Goal: Information Seeking & Learning: Learn about a topic

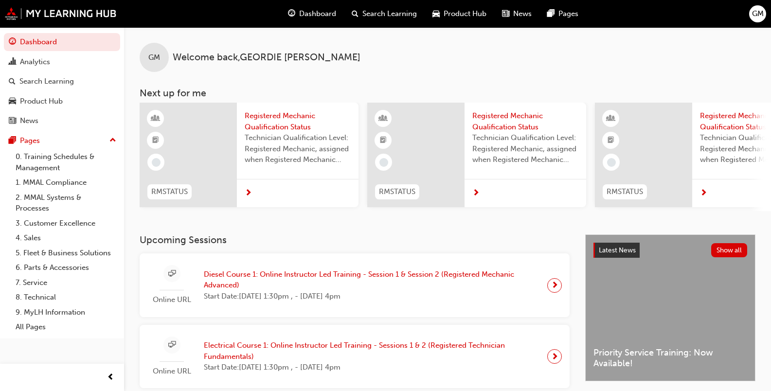
click at [315, 282] on span "Diesel Course 1: Online Instructor Led Training - Session 1 & Session 2 (Regist…" at bounding box center [372, 280] width 336 height 22
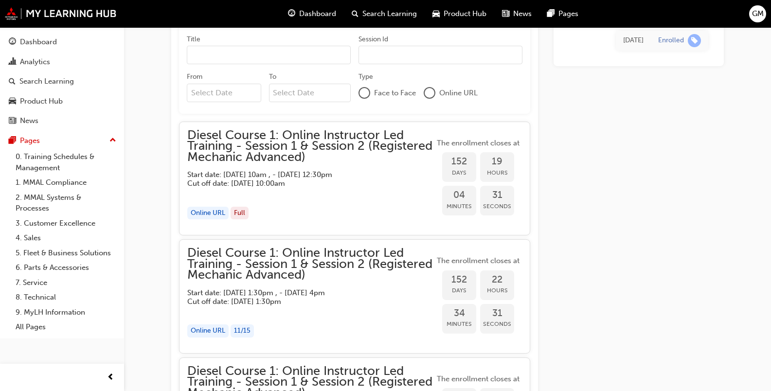
scroll to position [763, 0]
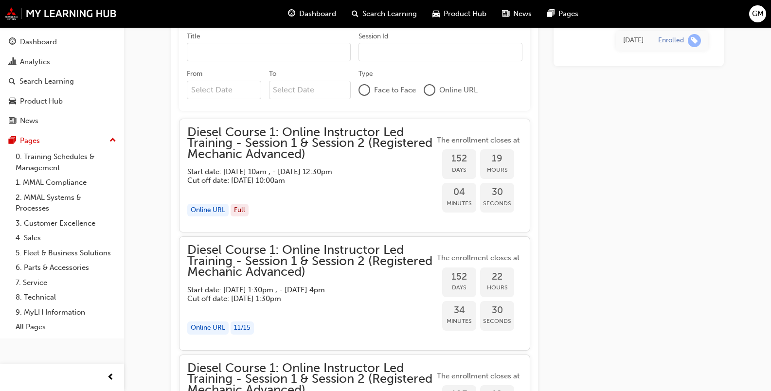
click at [330, 189] on div "button" at bounding box center [310, 190] width 247 height 11
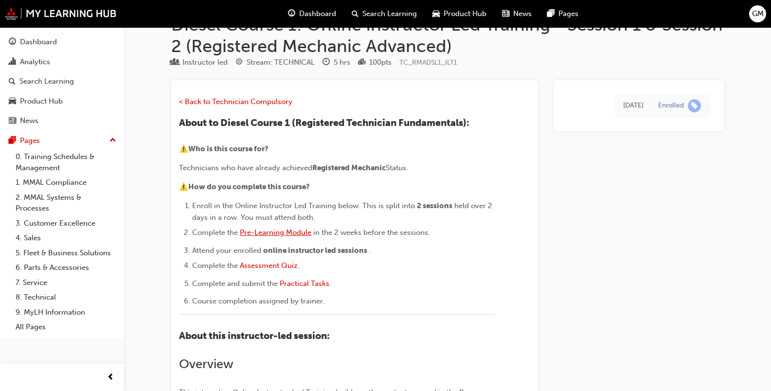
scroll to position [0, 0]
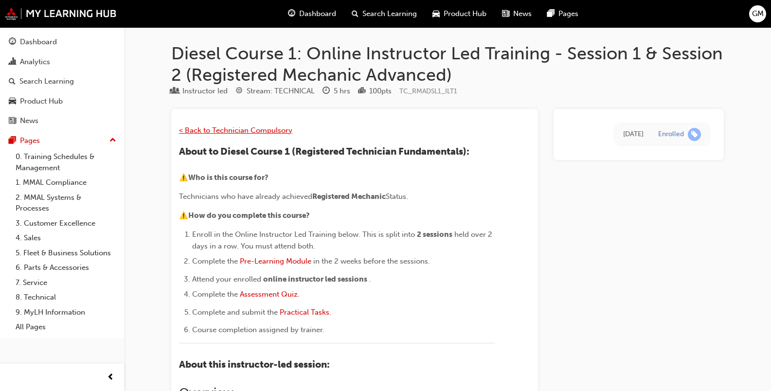
click at [261, 126] on span "< Back to Technician Compulsory" at bounding box center [235, 130] width 113 height 9
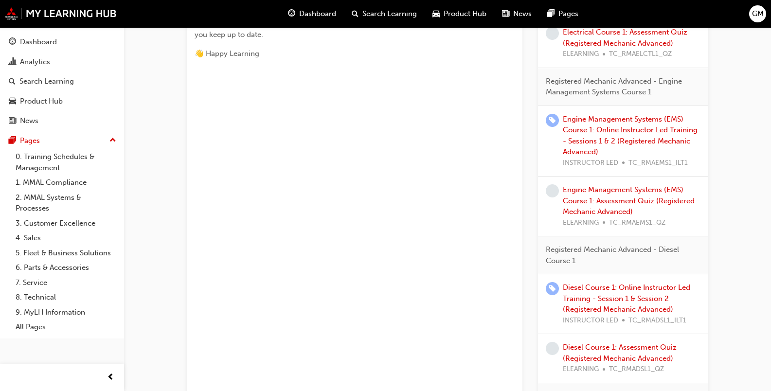
scroll to position [535, 0]
click at [599, 288] on link "Diesel Course 1: Online Instructor Led Training - Session 1 & Session 2 (Regist…" at bounding box center [626, 297] width 127 height 31
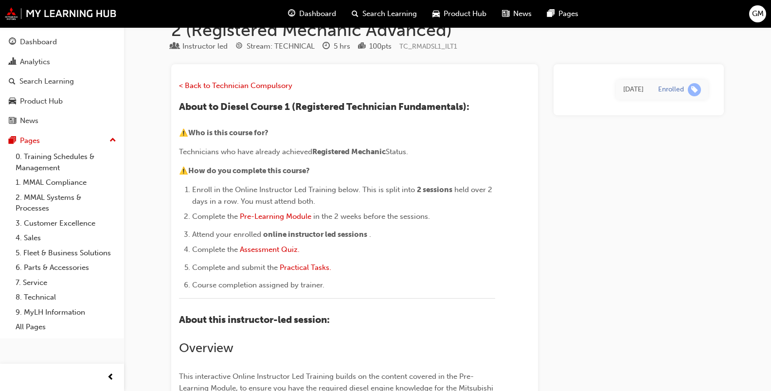
scroll to position [33, 0]
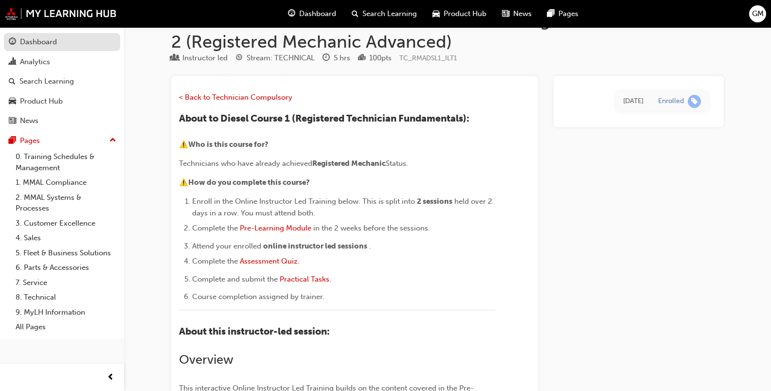
click at [35, 41] on div "Dashboard" at bounding box center [38, 41] width 37 height 11
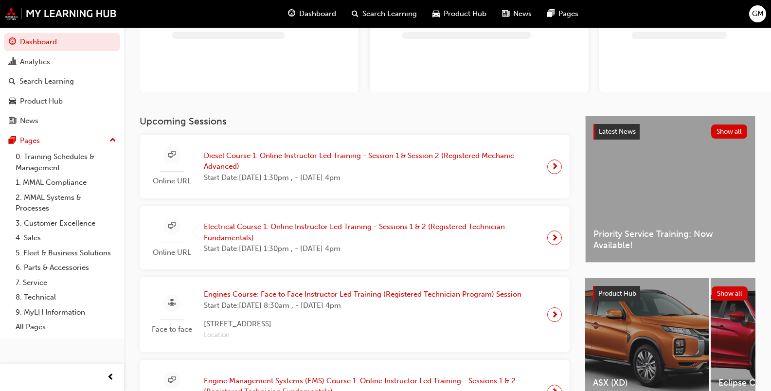
scroll to position [146, 0]
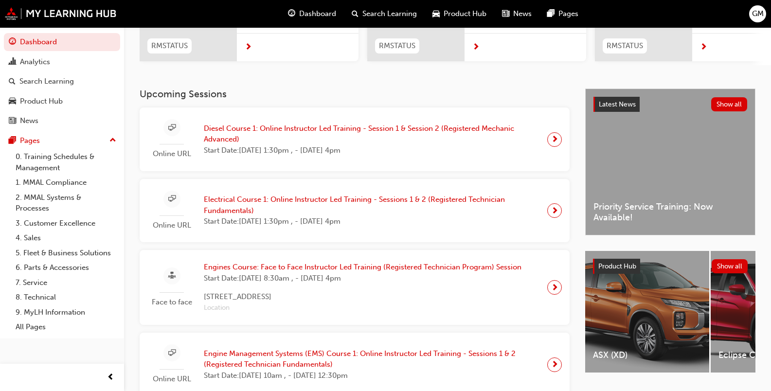
click at [180, 134] on div at bounding box center [171, 127] width 17 height 17
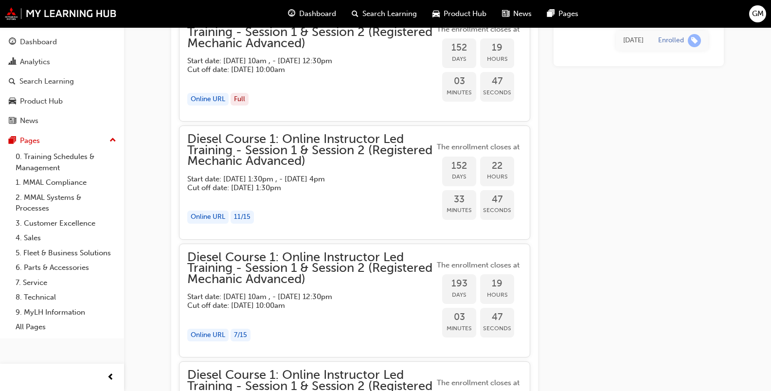
scroll to position [882, 0]
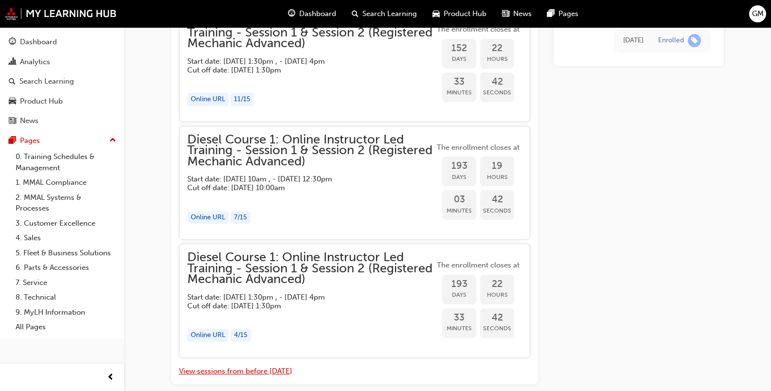
click at [254, 369] on button "View sessions from before [DATE]" at bounding box center [235, 371] width 113 height 11
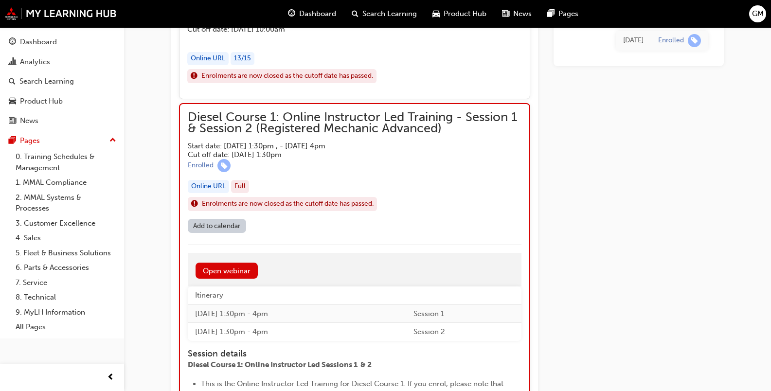
scroll to position [4359, 0]
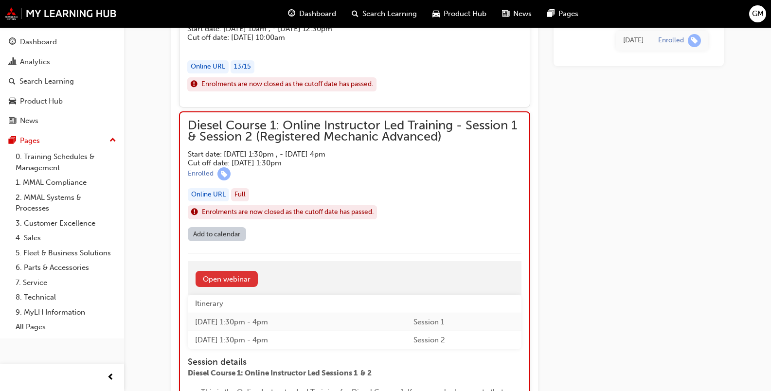
click at [226, 273] on link "Open webinar" at bounding box center [227, 279] width 62 height 16
